Goal: Transaction & Acquisition: Purchase product/service

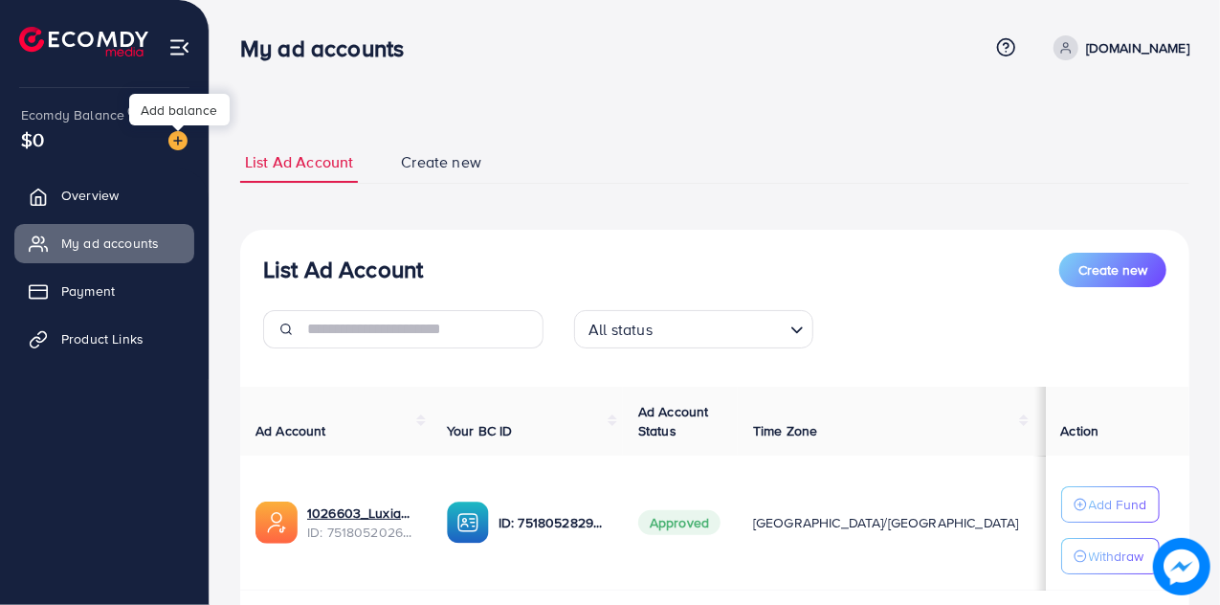
click at [174, 137] on img at bounding box center [177, 140] width 19 height 19
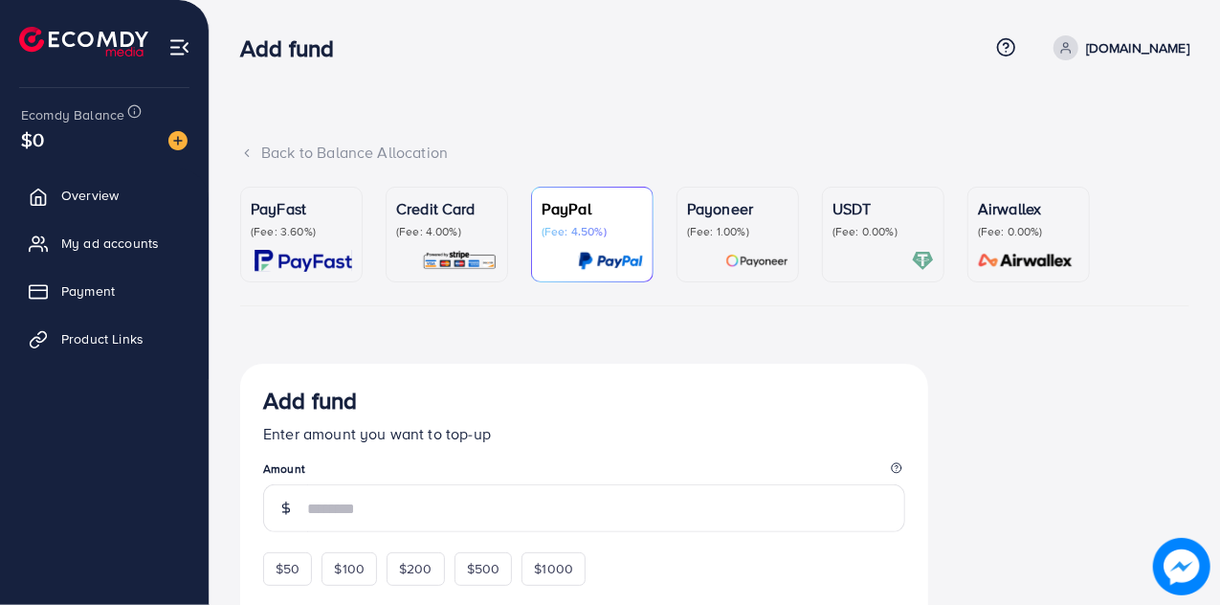
click at [297, 211] on p "PayFast" at bounding box center [301, 208] width 101 height 23
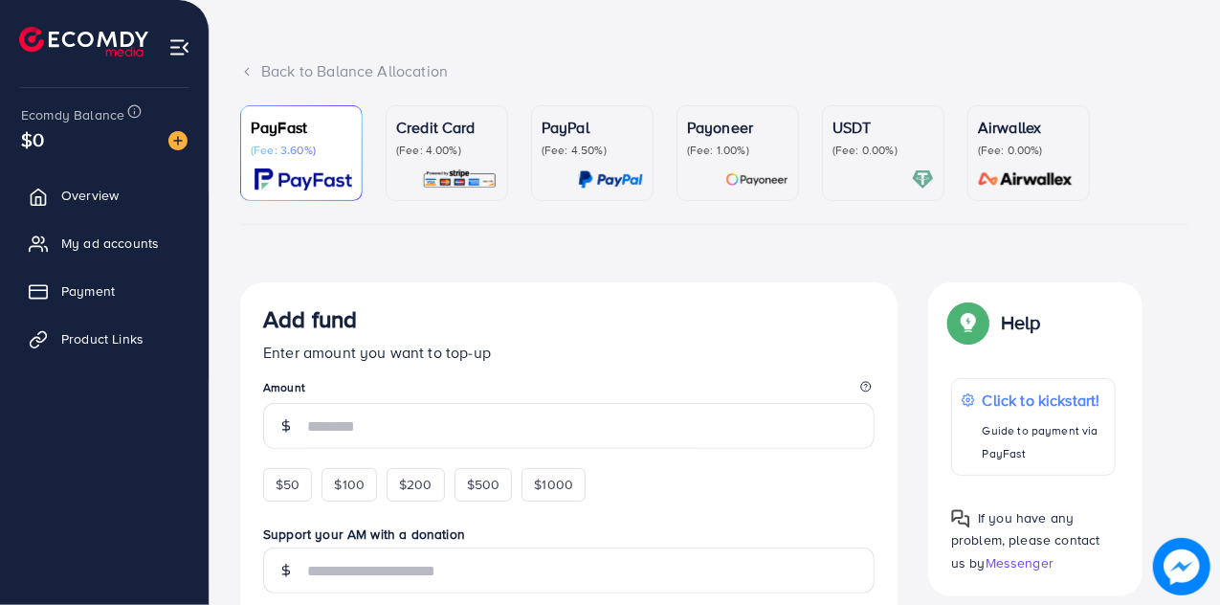
scroll to position [82, 0]
click at [276, 486] on span "$50" at bounding box center [287, 482] width 24 height 19
type input "**"
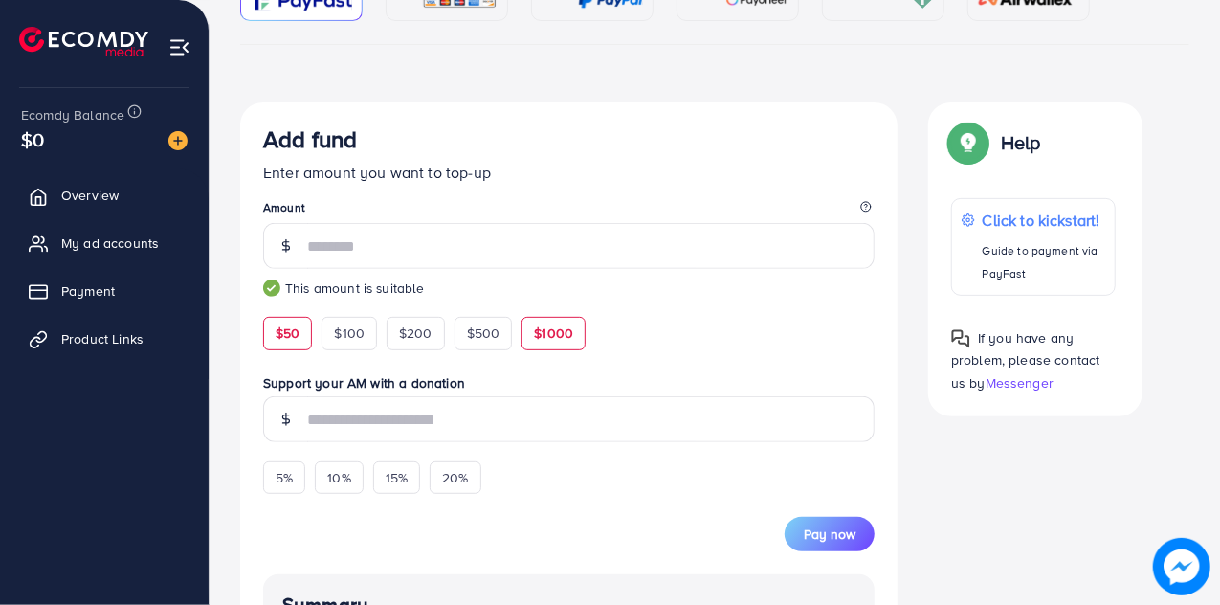
scroll to position [264, 0]
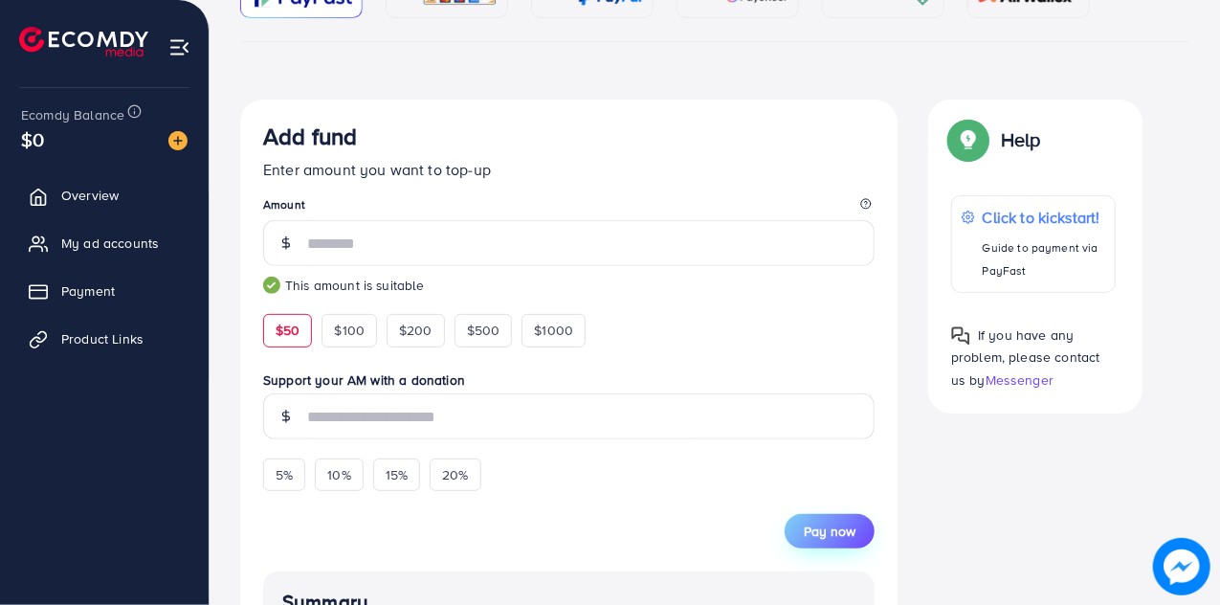
click at [815, 517] on button "Pay now" at bounding box center [829, 531] width 90 height 34
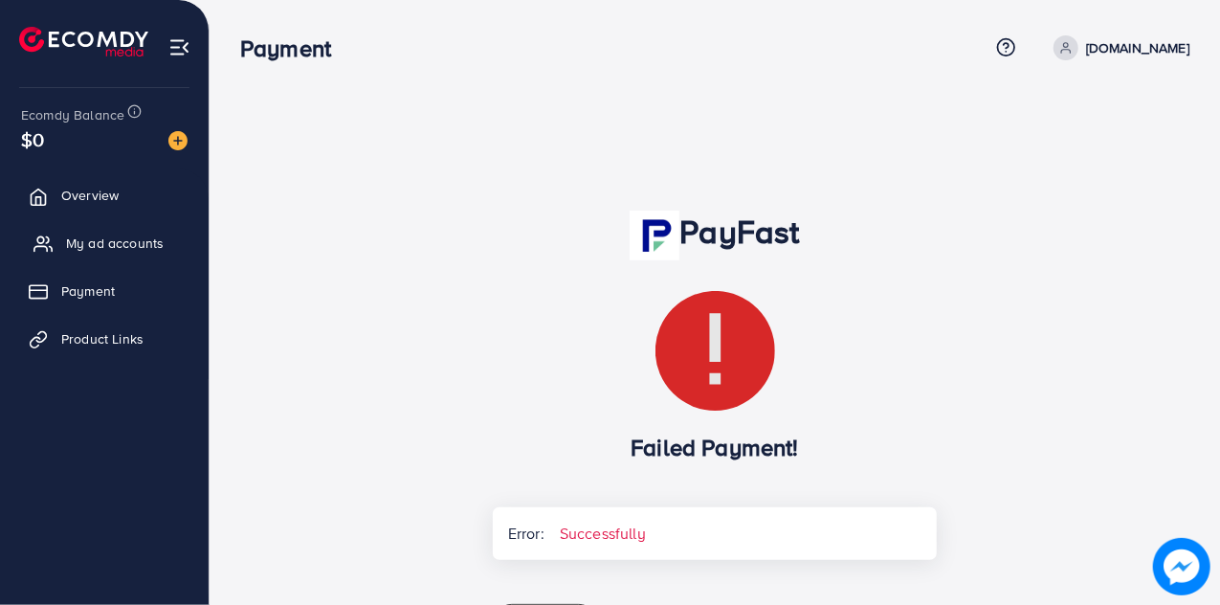
click at [87, 252] on span "My ad accounts" at bounding box center [115, 242] width 98 height 19
